Goal: Subscribe to service/newsletter

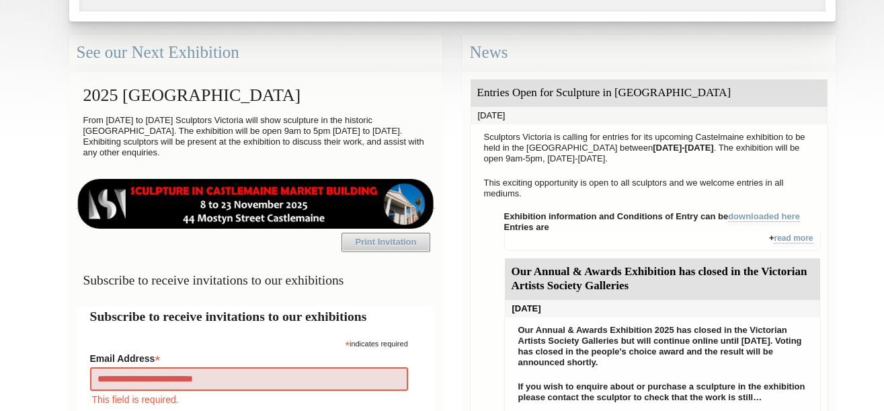
type input "**********"
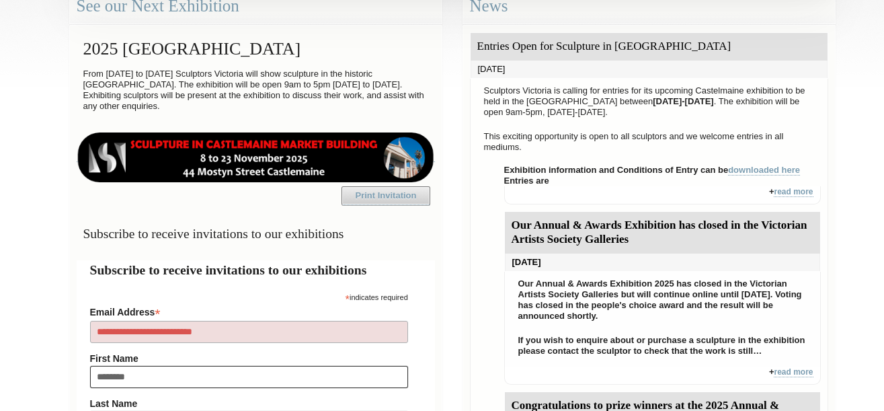
type input "*********"
type input "****"
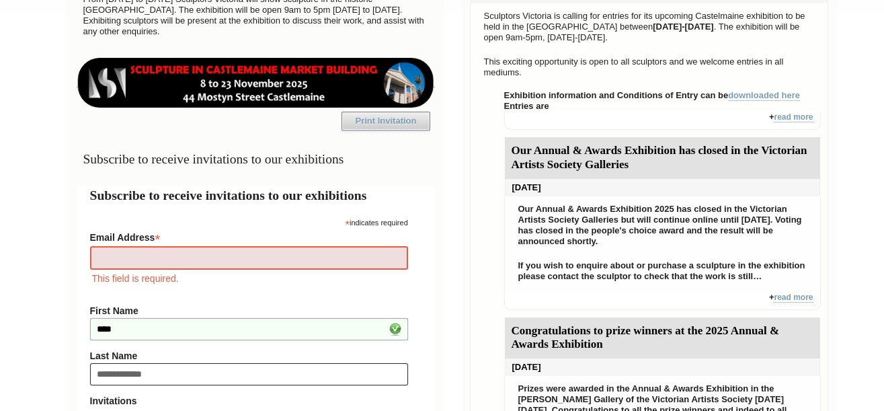
type input "**********"
